Goal: Information Seeking & Learning: Learn about a topic

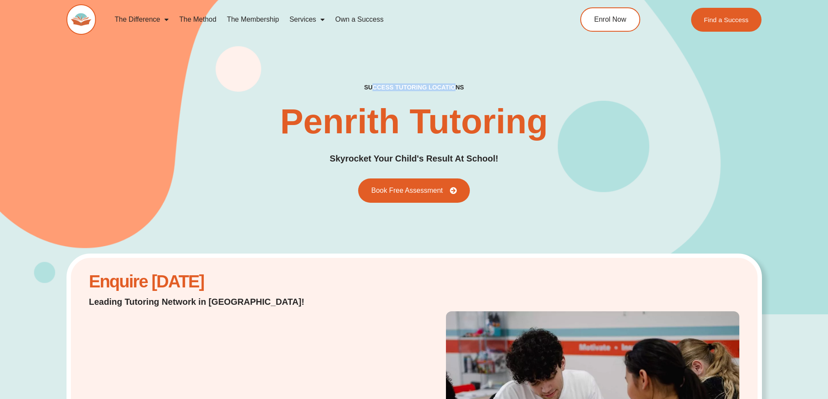
drag, startPoint x: 372, startPoint y: 86, endPoint x: 453, endPoint y: 87, distance: 81.7
click at [453, 87] on h2 "success tutoring locations" at bounding box center [414, 87] width 100 height 8
click at [413, 118] on h1 "Penrith Tutoring" at bounding box center [414, 121] width 268 height 35
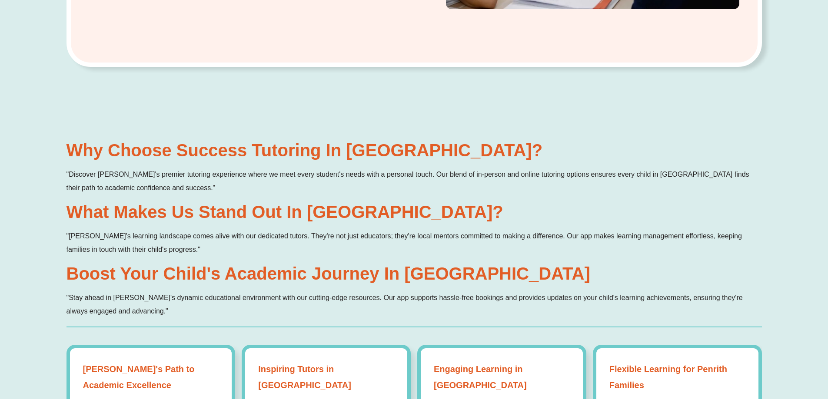
scroll to position [500, 0]
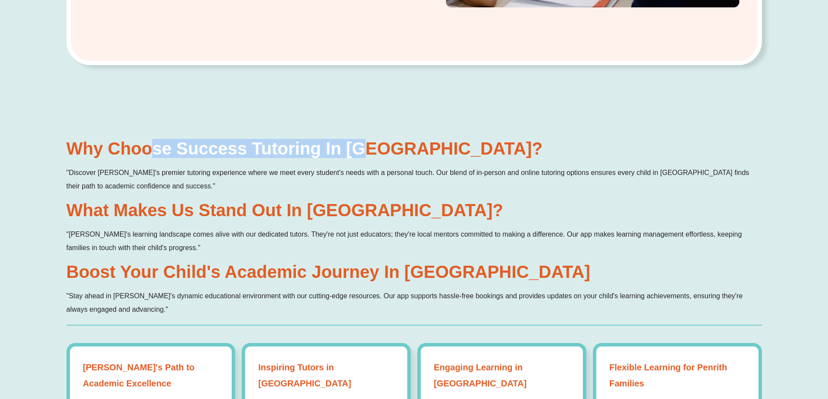
drag, startPoint x: 152, startPoint y: 159, endPoint x: 372, endPoint y: 158, distance: 219.9
click at [370, 158] on div "Why Choose Success Tutoring in [GEOGRAPHIC_DATA]? "Discover [PERSON_NAME]'s pre…" at bounding box center [413, 228] width 695 height 176
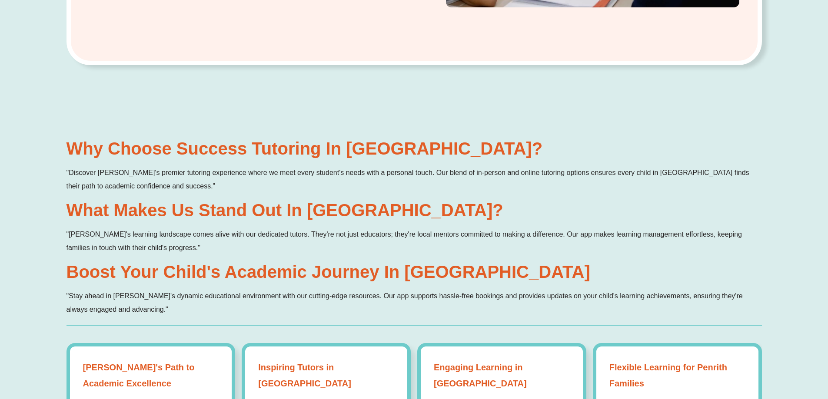
click at [427, 155] on h2 "Why Choose Success Tutoring in [GEOGRAPHIC_DATA]?" at bounding box center [413, 148] width 695 height 17
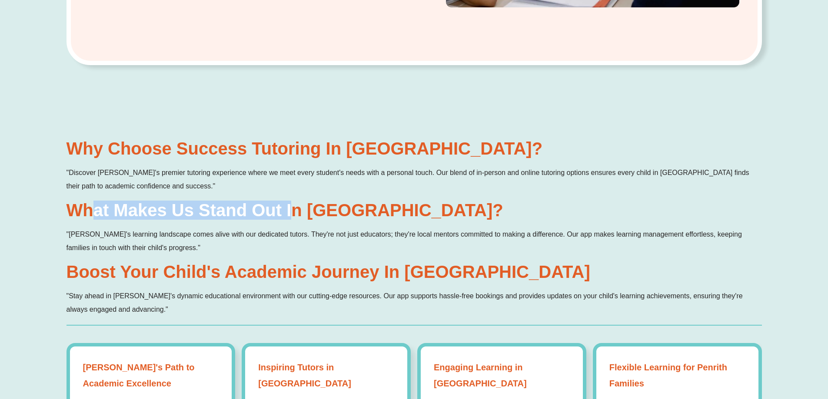
drag, startPoint x: 96, startPoint y: 211, endPoint x: 295, endPoint y: 208, distance: 199.5
click at [295, 208] on h2 "What Makes Us Stand Out in [GEOGRAPHIC_DATA]?" at bounding box center [413, 210] width 695 height 17
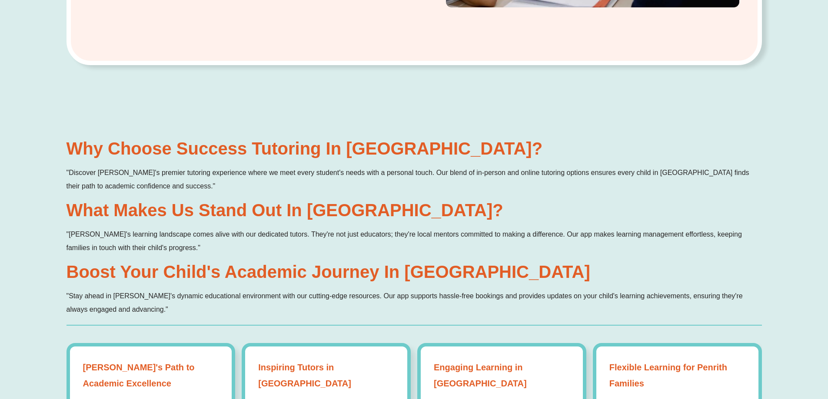
click at [337, 208] on h2 "What Makes Us Stand Out in [GEOGRAPHIC_DATA]?" at bounding box center [413, 210] width 695 height 17
drag, startPoint x: 133, startPoint y: 231, endPoint x: 384, endPoint y: 238, distance: 250.8
click at [344, 239] on p ""[PERSON_NAME]'s learning landscape comes alive with our dedicated tutors. They…" at bounding box center [413, 241] width 695 height 27
click at [491, 233] on p ""[PERSON_NAME]'s learning landscape comes alive with our dedicated tutors. They…" at bounding box center [413, 241] width 695 height 27
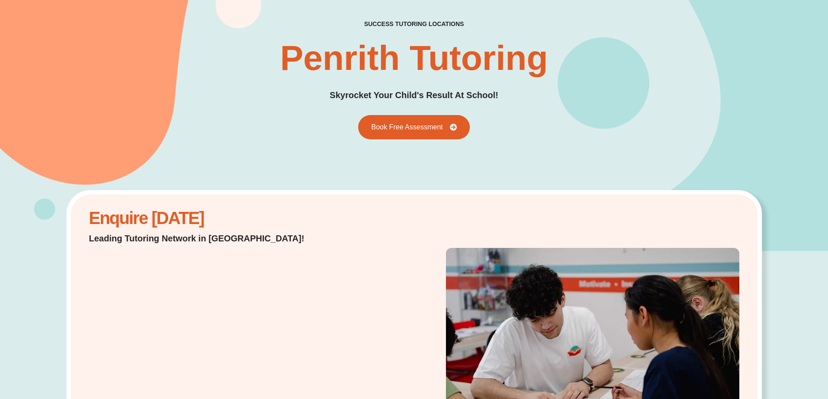
scroll to position [0, 0]
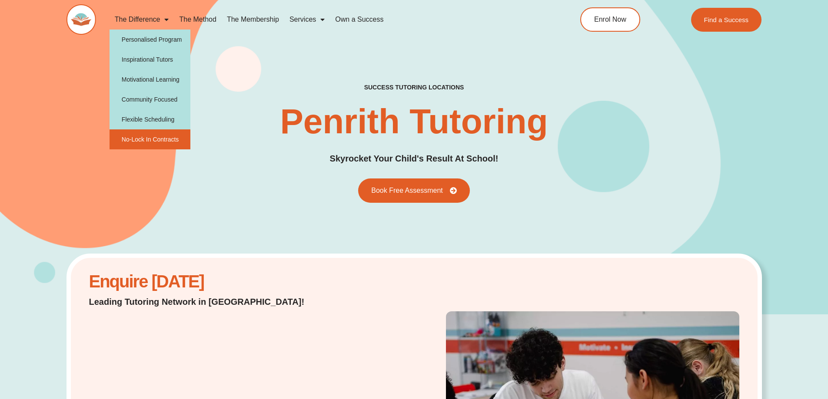
click at [133, 133] on link "No-Lock In Contracts" at bounding box center [149, 139] width 81 height 20
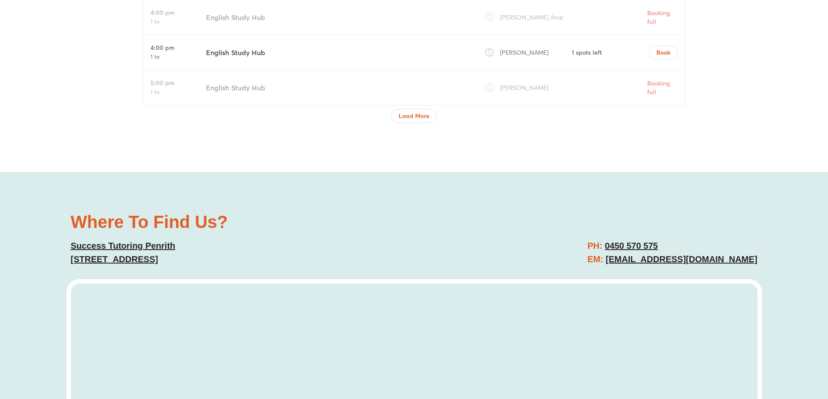
scroll to position [3186, 0]
